Goal: Task Accomplishment & Management: Use online tool/utility

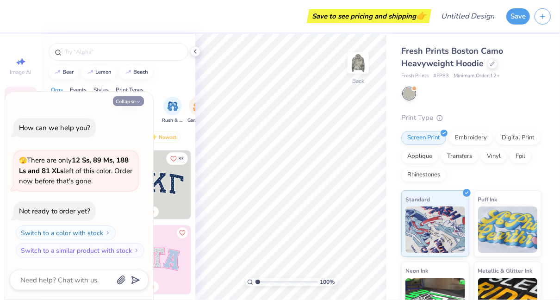
click at [135, 102] on button "Collapse" at bounding box center [128, 101] width 31 height 10
type textarea "x"
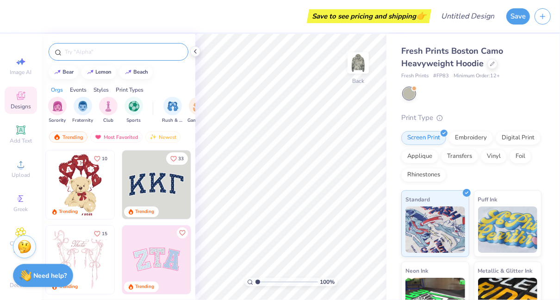
click at [106, 51] on input "text" at bounding box center [123, 51] width 118 height 9
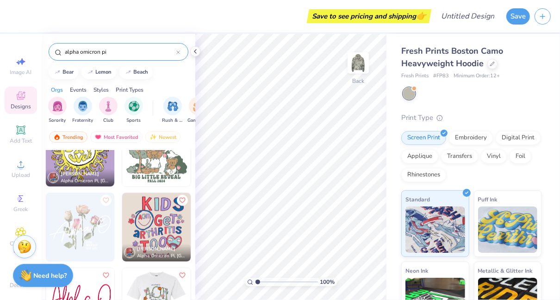
scroll to position [857, 0]
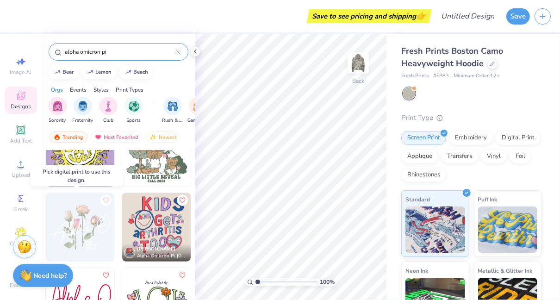
type input "alpha omicron pi"
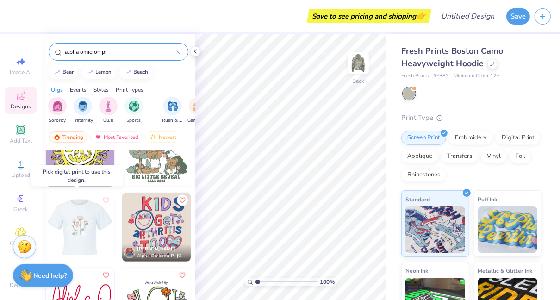
click at [46, 234] on img at bounding box center [11, 227] width 68 height 68
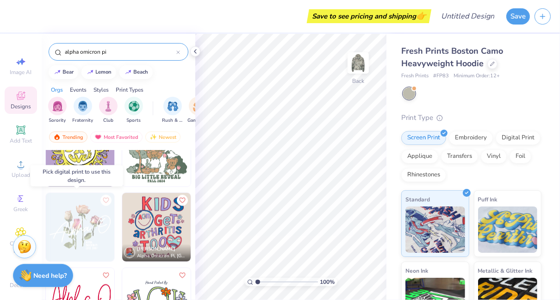
click at [81, 228] on img at bounding box center [80, 227] width 68 height 68
click at [77, 221] on img at bounding box center [80, 227] width 68 height 68
click at [79, 225] on img at bounding box center [80, 227] width 68 height 68
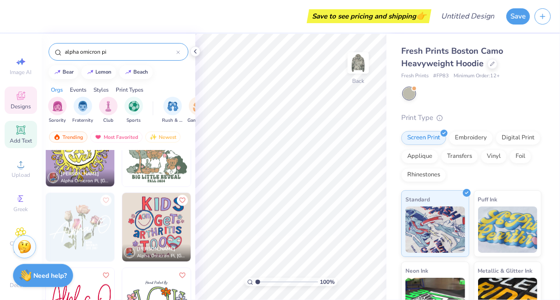
click at [14, 137] on span "Add Text" at bounding box center [21, 140] width 22 height 7
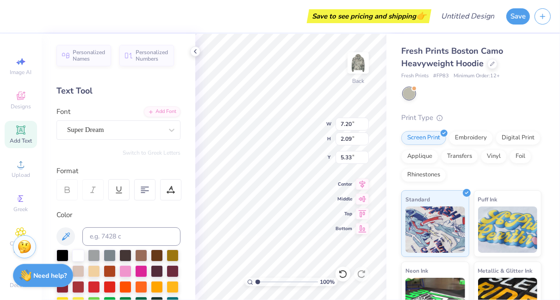
scroll to position [7, 1]
type textarea "T"
type textarea "Alpha Omicron Pi"
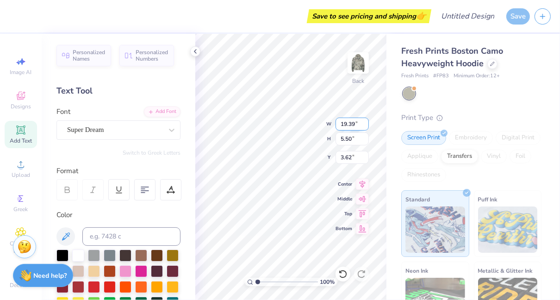
type input "5.50"
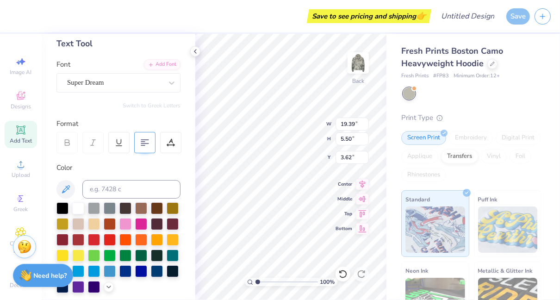
scroll to position [46, 0]
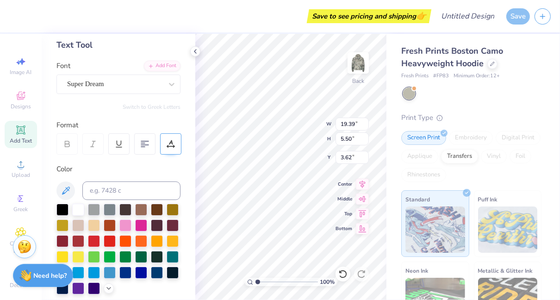
click at [174, 143] on icon at bounding box center [171, 144] width 8 height 8
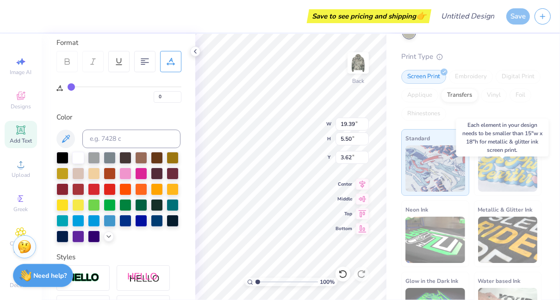
scroll to position [99, 0]
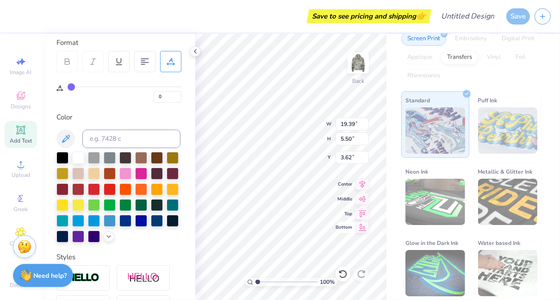
click at [348, 222] on div "Bottom" at bounding box center [352, 227] width 33 height 11
type input "6.75"
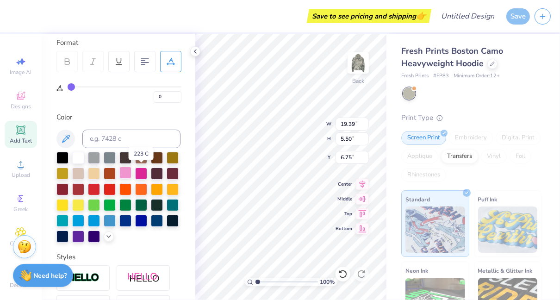
click at [131, 173] on div at bounding box center [125, 173] width 12 height 12
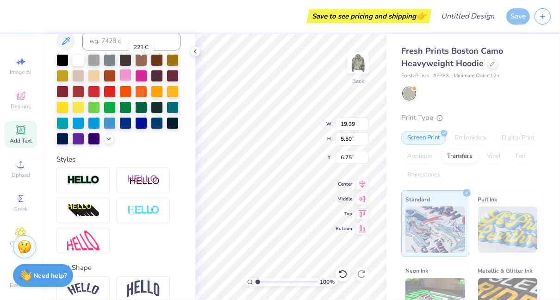
scroll to position [242, 0]
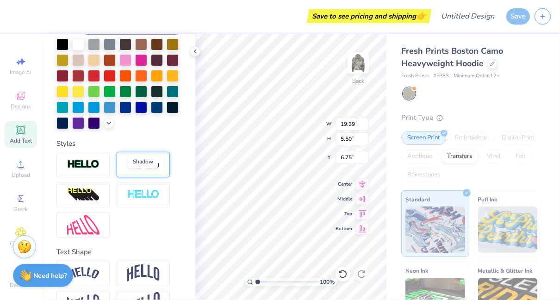
click at [149, 170] on img at bounding box center [143, 165] width 32 height 12
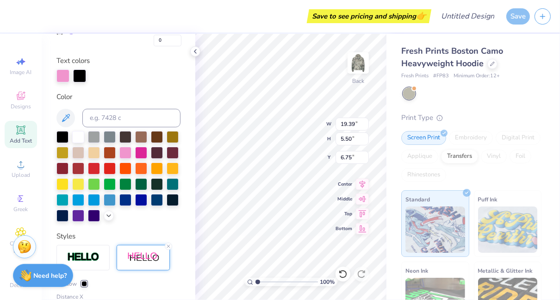
scroll to position [185, 0]
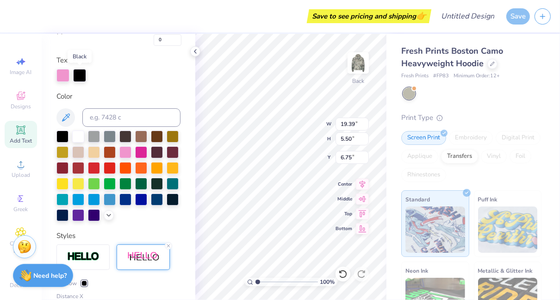
click at [77, 77] on div at bounding box center [79, 75] width 13 height 13
click at [84, 73] on div at bounding box center [79, 75] width 13 height 13
click at [79, 134] on div at bounding box center [78, 136] width 12 height 12
click at [63, 136] on div at bounding box center [62, 136] width 12 height 12
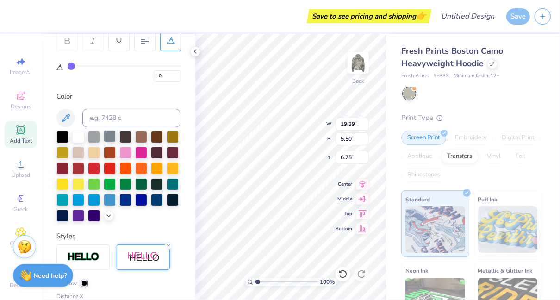
scroll to position [167, 0]
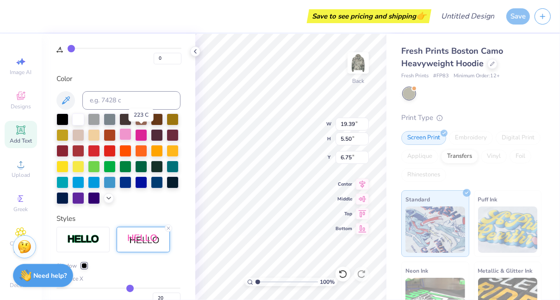
click at [131, 133] on div at bounding box center [125, 134] width 12 height 12
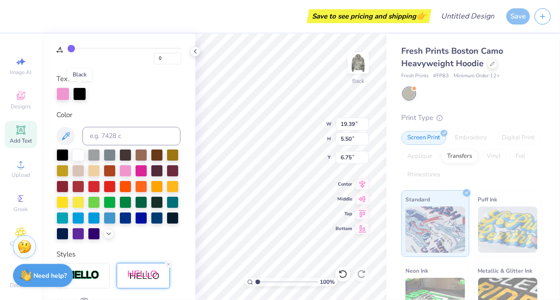
click at [79, 93] on div at bounding box center [79, 93] width 13 height 13
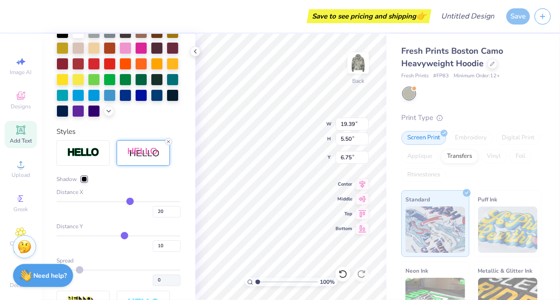
click at [168, 143] on line at bounding box center [168, 141] width 3 height 3
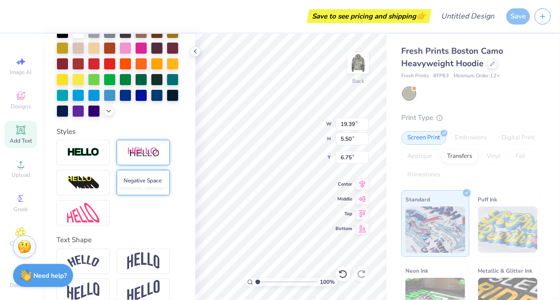
scroll to position [284, 0]
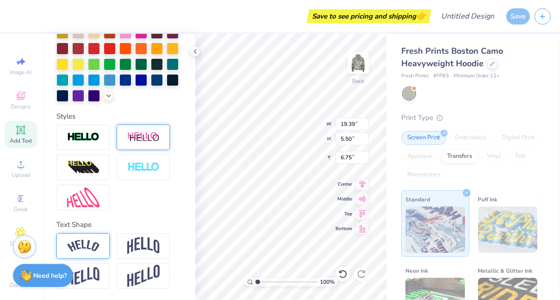
click at [96, 242] on img at bounding box center [83, 246] width 32 height 12
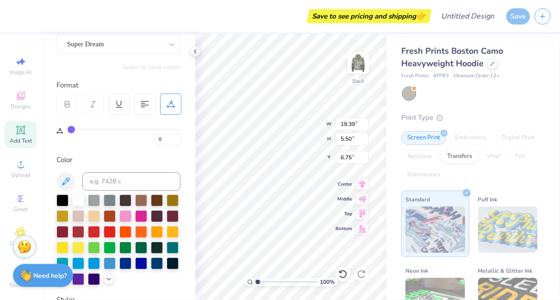
scroll to position [0, 0]
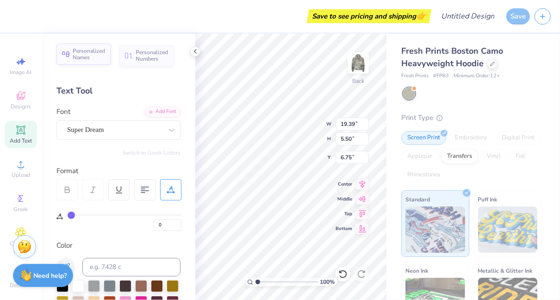
click at [96, 59] on span "Personalized Names" at bounding box center [89, 54] width 33 height 13
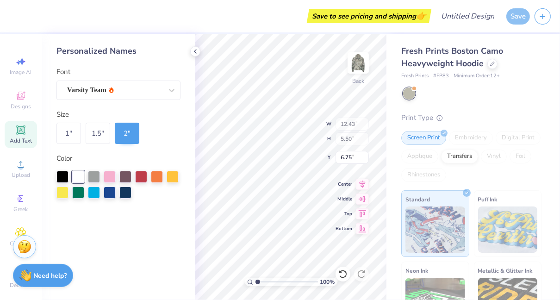
type input "12.43"
type input "2.00"
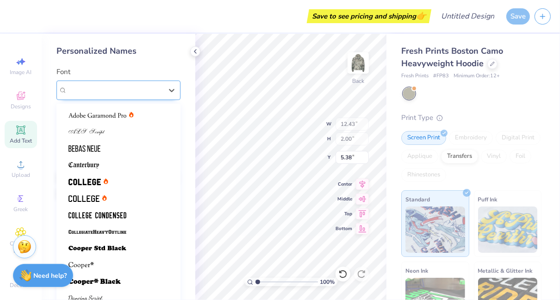
click at [143, 89] on div "Varsity Team" at bounding box center [114, 90] width 97 height 14
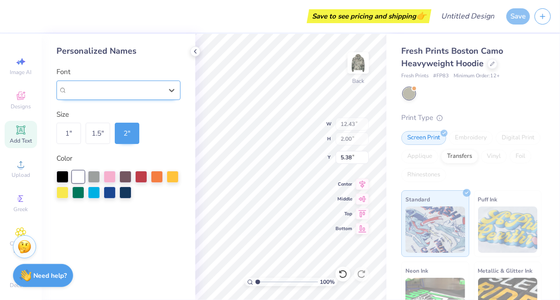
click at [143, 89] on div "Varsity Team" at bounding box center [114, 90] width 95 height 11
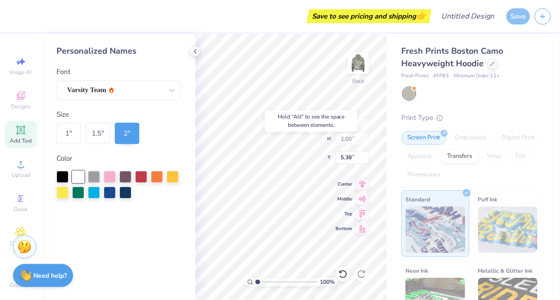
type input "6.38"
click at [194, 53] on icon at bounding box center [195, 51] width 7 height 7
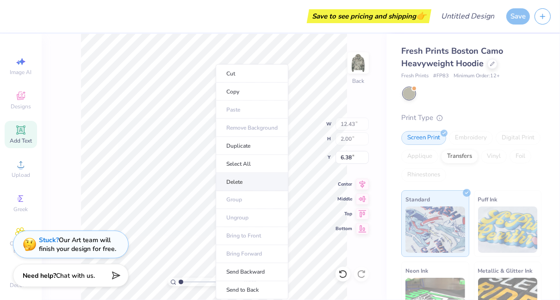
click at [245, 177] on li "Delete" at bounding box center [252, 182] width 73 height 18
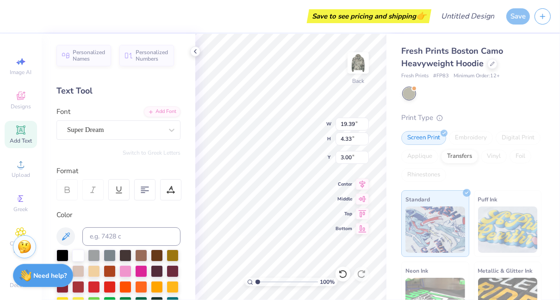
type input "3.00"
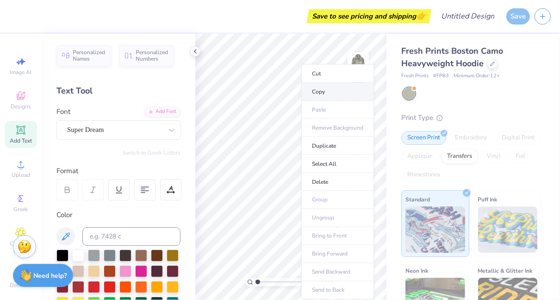
click at [323, 90] on li "Copy" at bounding box center [337, 92] width 73 height 18
click at [325, 180] on li "Delete" at bounding box center [336, 182] width 73 height 18
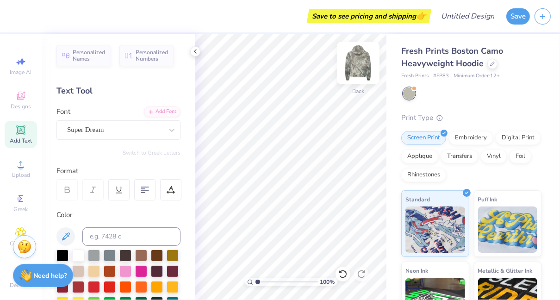
click at [361, 63] on img at bounding box center [358, 62] width 37 height 37
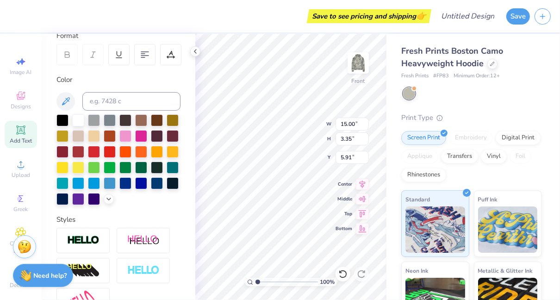
scroll to position [254, 0]
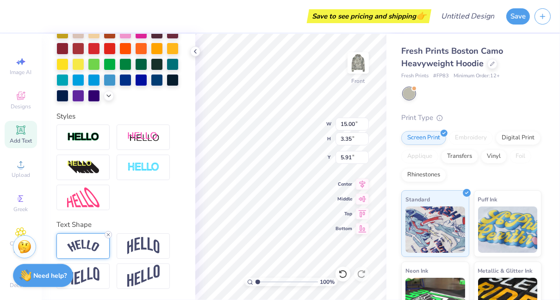
click at [108, 235] on line at bounding box center [108, 234] width 3 height 3
type textarea "Alpha Omicron Pi"
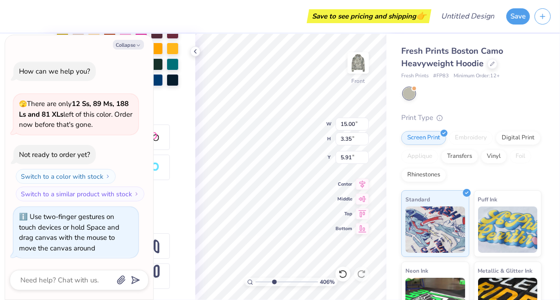
type input "4.06"
type textarea "x"
type input "4.23"
type textarea "x"
type input "1"
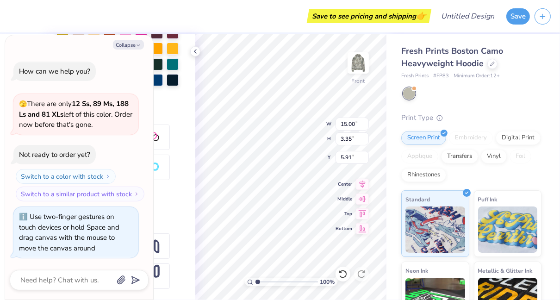
drag, startPoint x: 258, startPoint y: 282, endPoint x: 251, endPoint y: 281, distance: 7.0
click at [255, 281] on input "range" at bounding box center [286, 282] width 62 height 8
click at [186, 93] on div "Personalized Names Personalized Numbers Text Tool Add Font Font Super Dream Swi…" at bounding box center [119, 167] width 154 height 266
click at [195, 51] on icon at bounding box center [195, 51] width 7 height 7
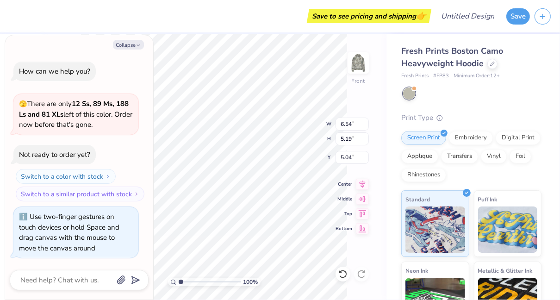
type textarea "x"
type input "6.54"
type input "5.19"
type input "5.04"
click at [134, 44] on button "Collapse" at bounding box center [128, 45] width 31 height 10
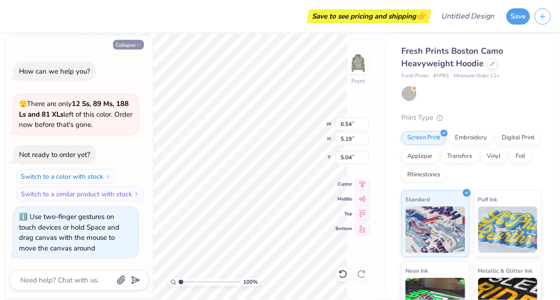
type textarea "x"
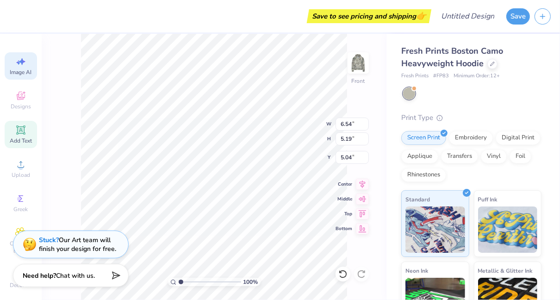
click at [22, 65] on icon at bounding box center [20, 61] width 11 height 11
select select "4"
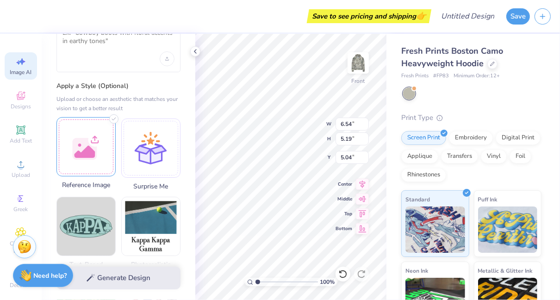
scroll to position [0, 0]
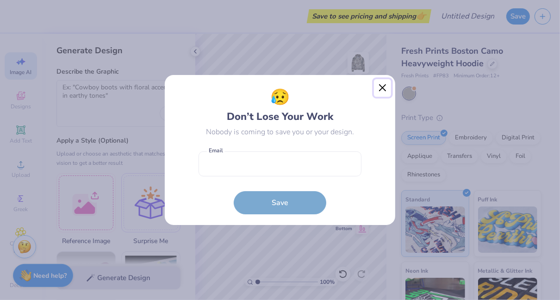
click at [384, 86] on button "Close" at bounding box center [383, 88] width 18 height 18
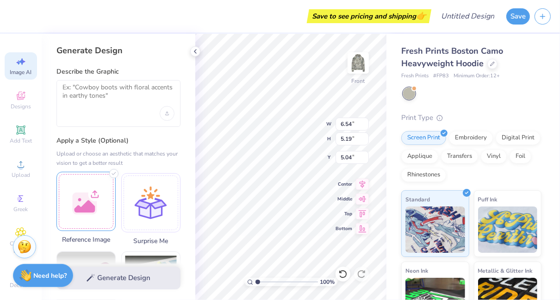
click at [82, 211] on div at bounding box center [85, 201] width 59 height 59
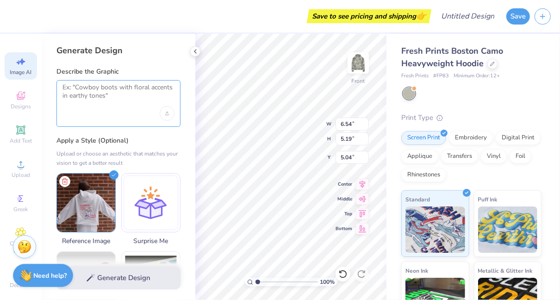
click at [102, 88] on textarea at bounding box center [118, 94] width 112 height 23
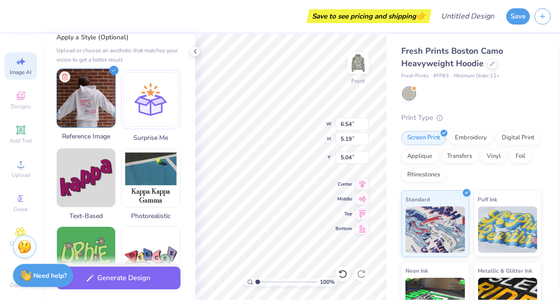
scroll to position [110, 0]
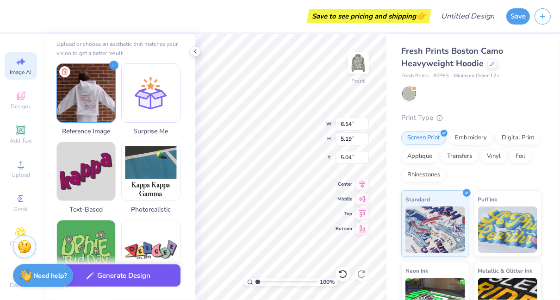
type textarea "for alpha omicron pi and i want it to be flower and western theme"
click at [121, 273] on button "Generate Design" at bounding box center [118, 275] width 124 height 23
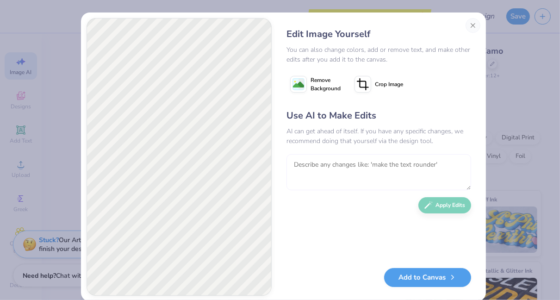
click at [309, 167] on textarea at bounding box center [378, 172] width 185 height 36
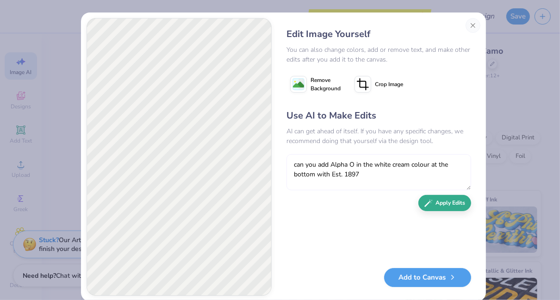
type textarea "can you add Alpha O in the white cream colour at the bottom with Est. 1897"
click at [440, 208] on button "Apply Edits" at bounding box center [444, 203] width 53 height 16
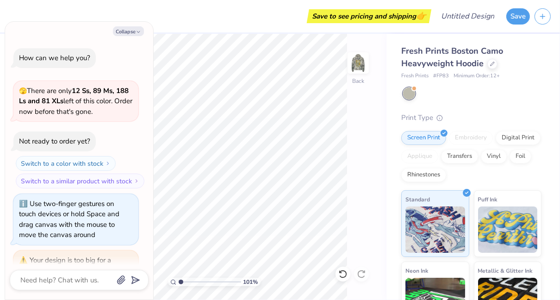
scroll to position [514, 0]
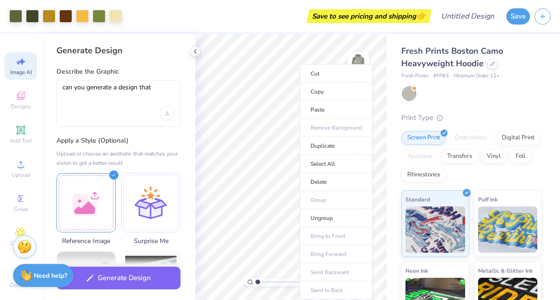
select select "4"
